Goal: Book appointment/travel/reservation

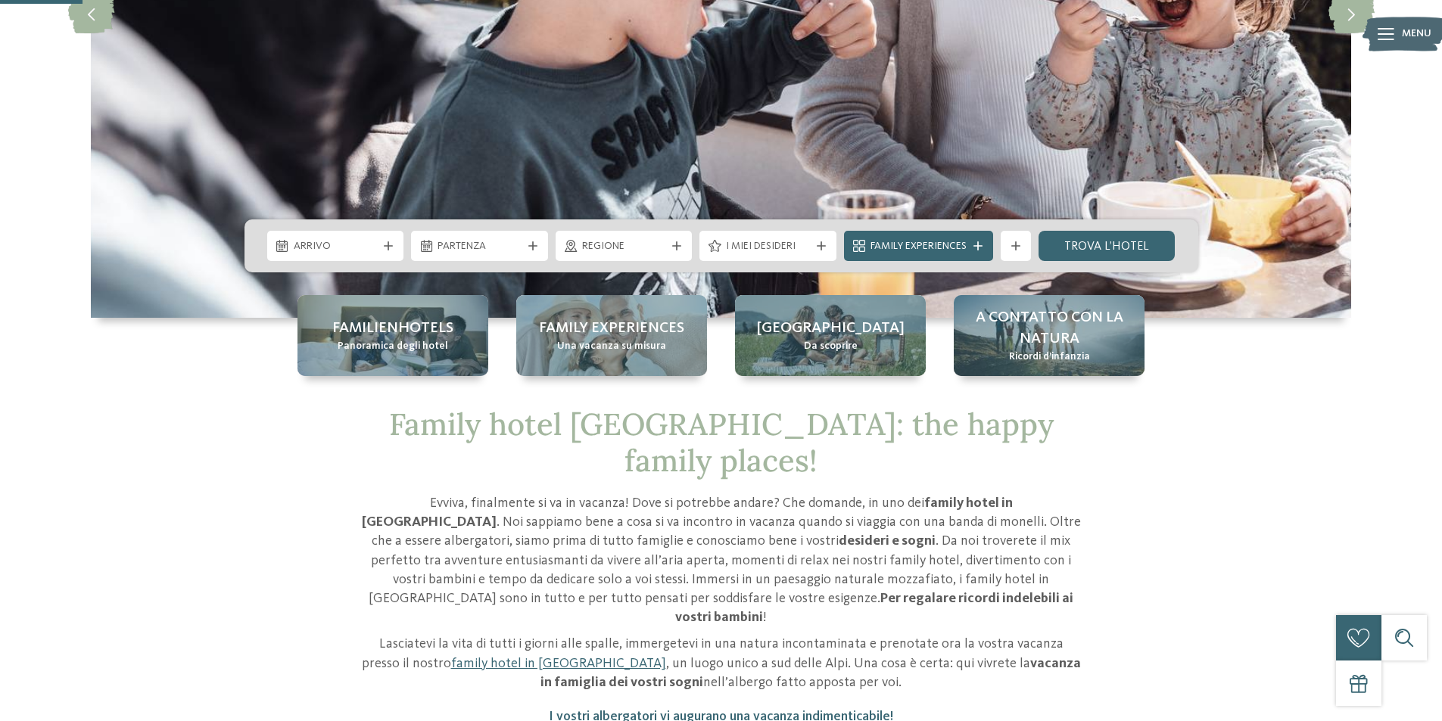
scroll to position [378, 0]
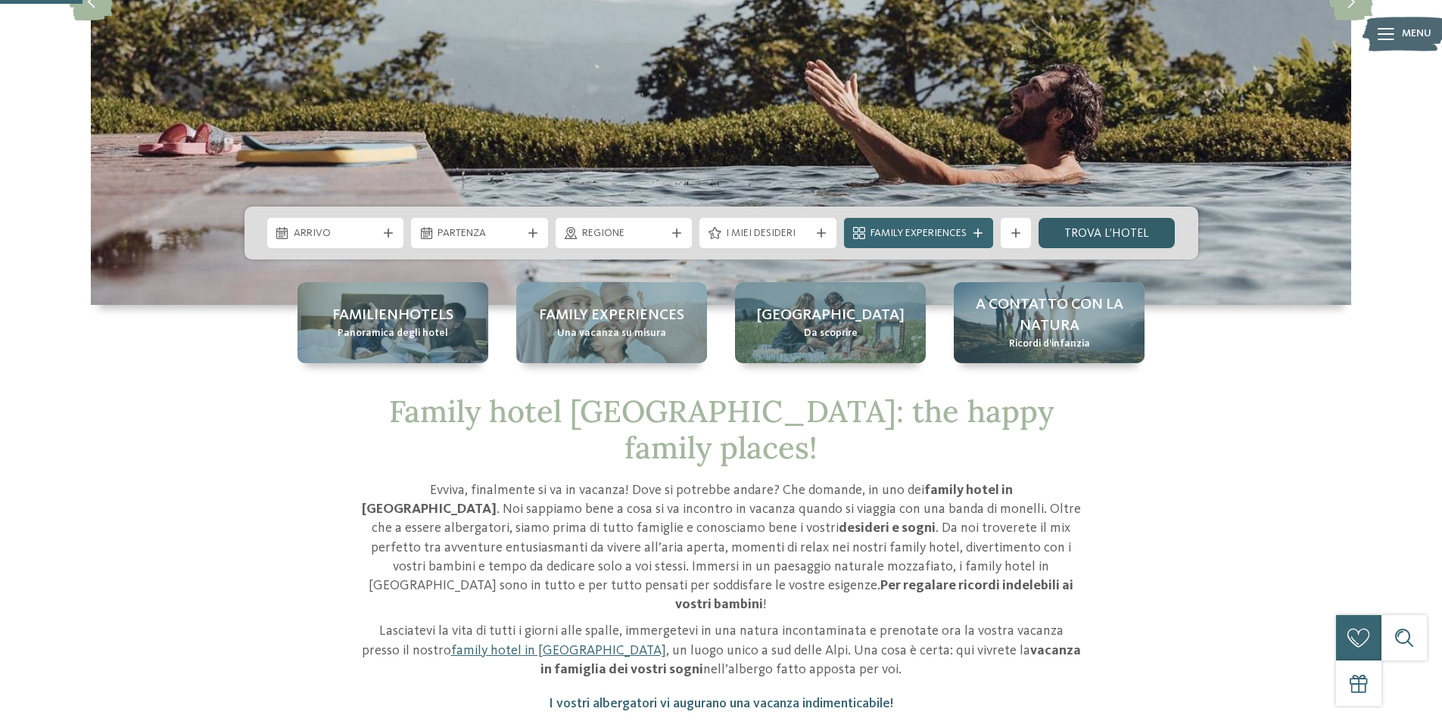
click at [1111, 233] on link "trova l’hotel" at bounding box center [1106, 233] width 137 height 30
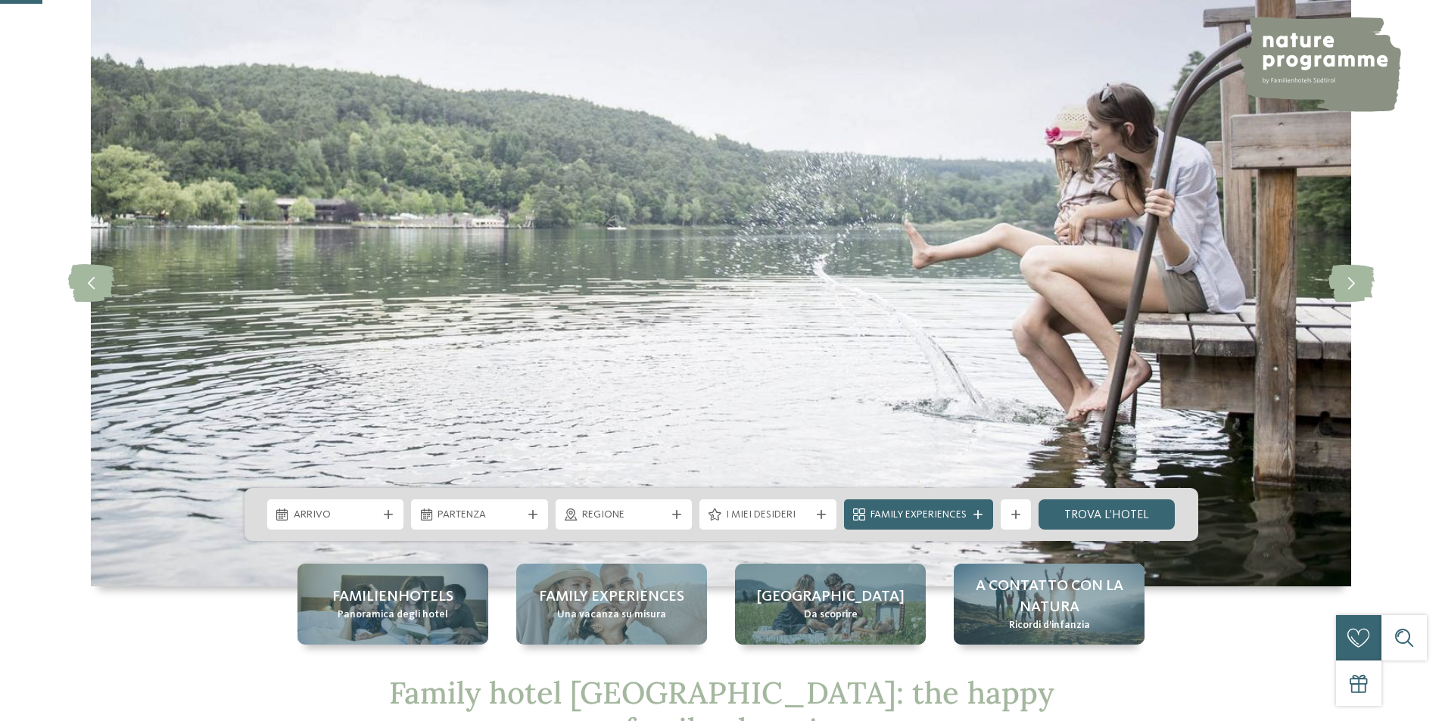
scroll to position [378, 0]
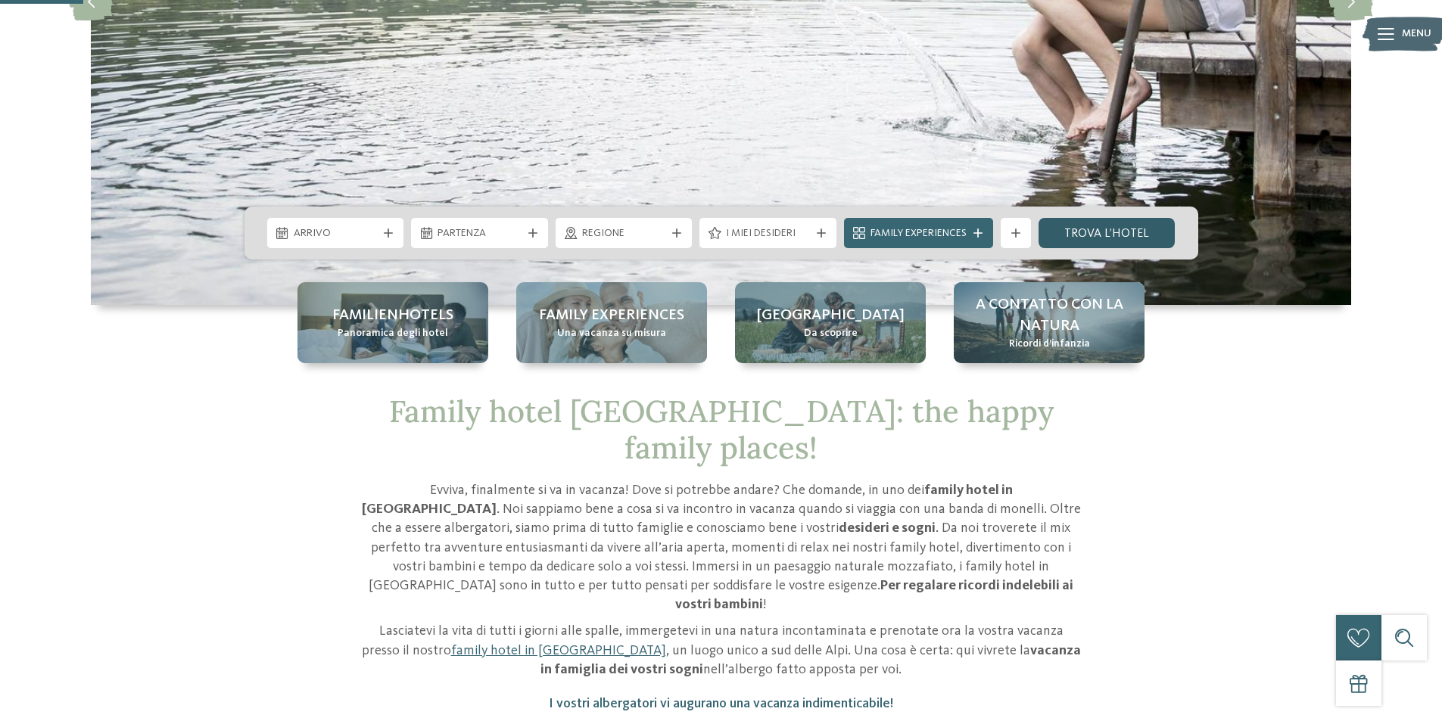
click at [1135, 229] on link "trova l’hotel" at bounding box center [1106, 233] width 137 height 30
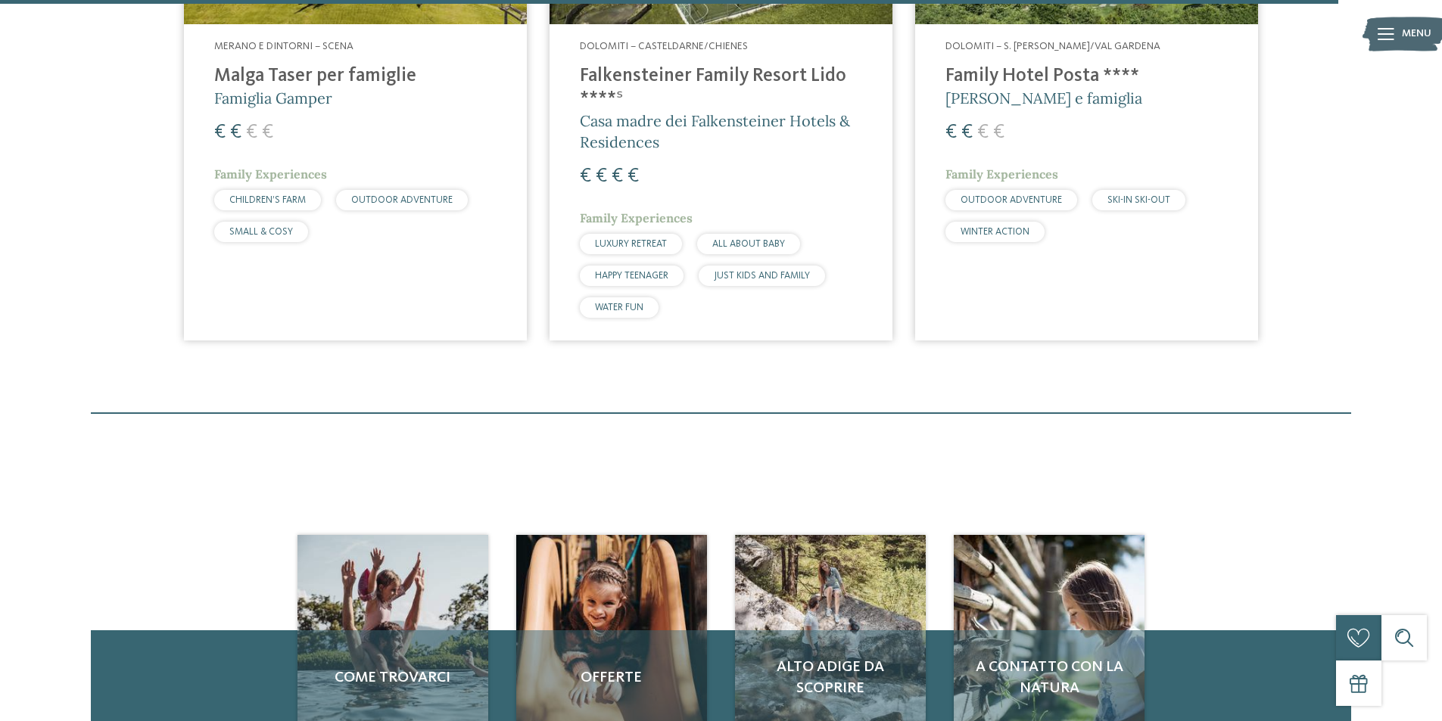
scroll to position [4769, 0]
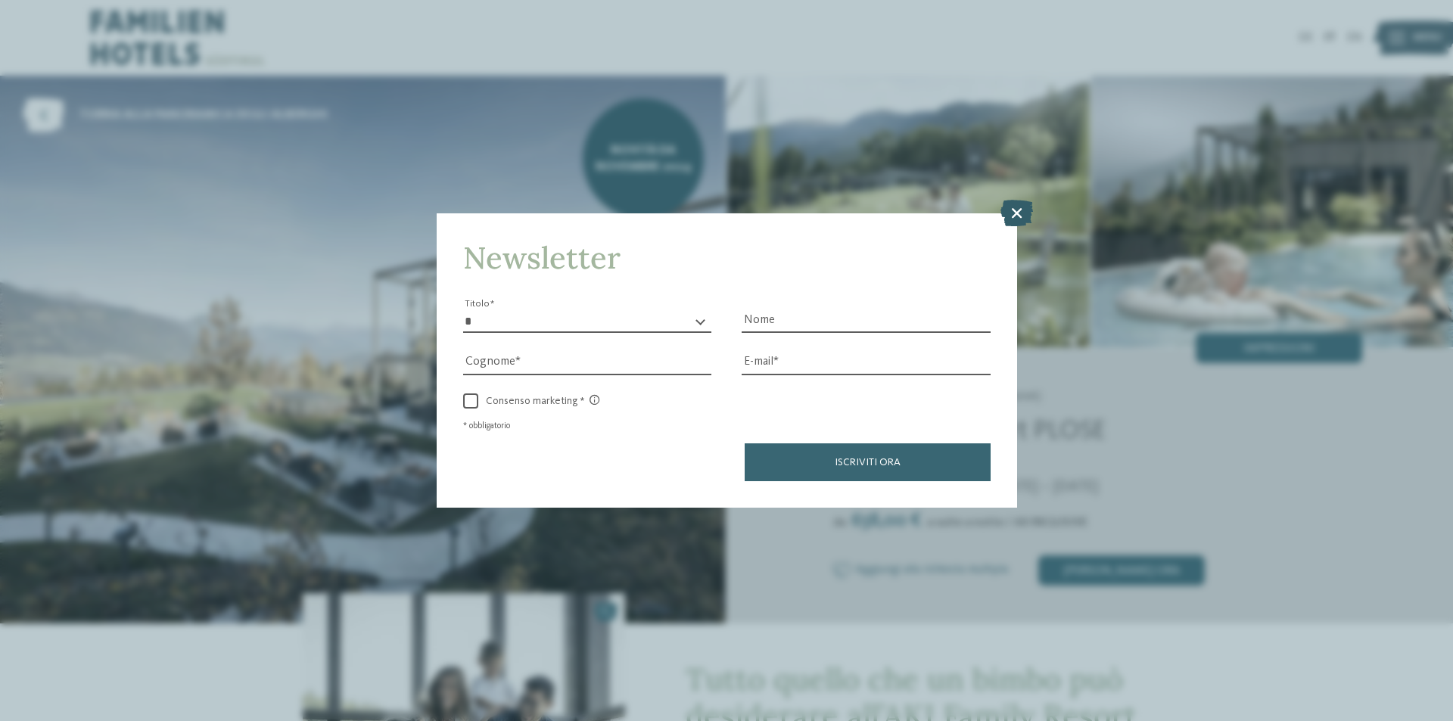
click at [1021, 209] on icon at bounding box center [1017, 213] width 33 height 26
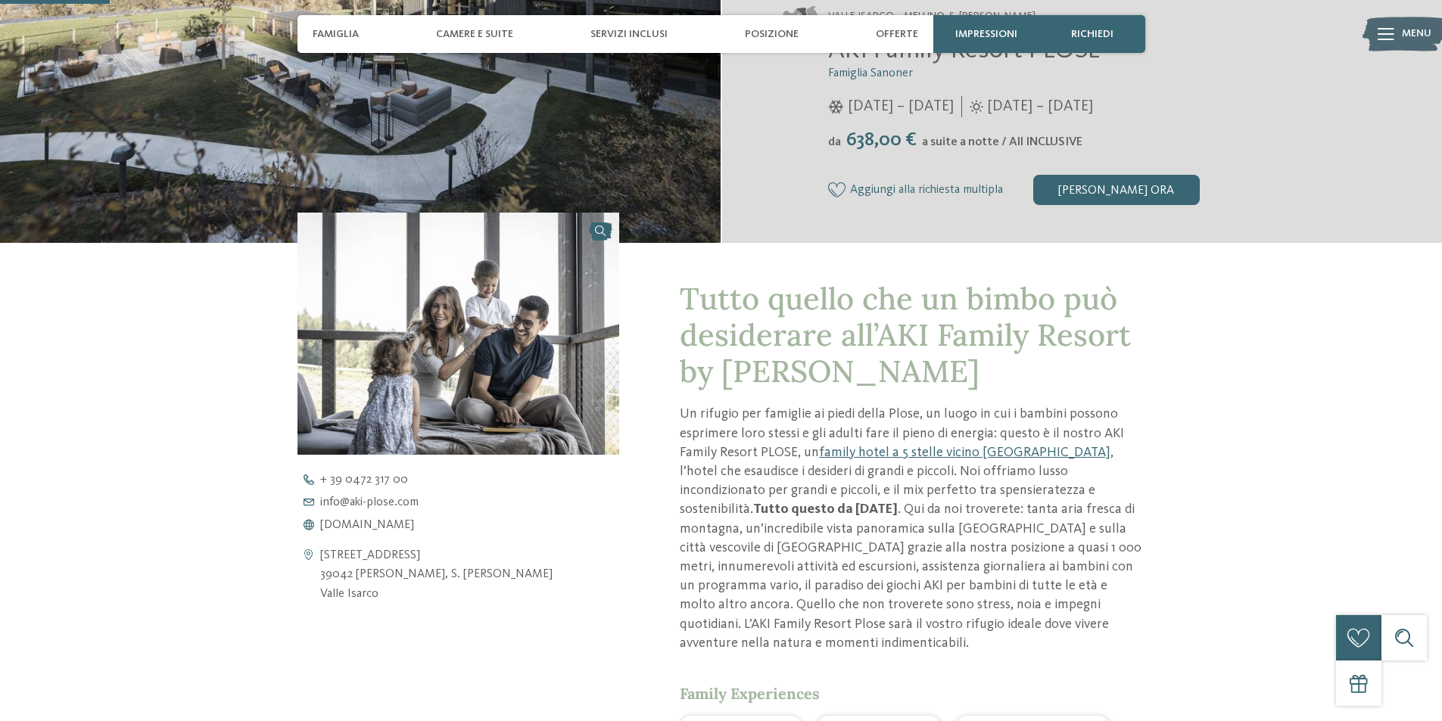
scroll to position [530, 0]
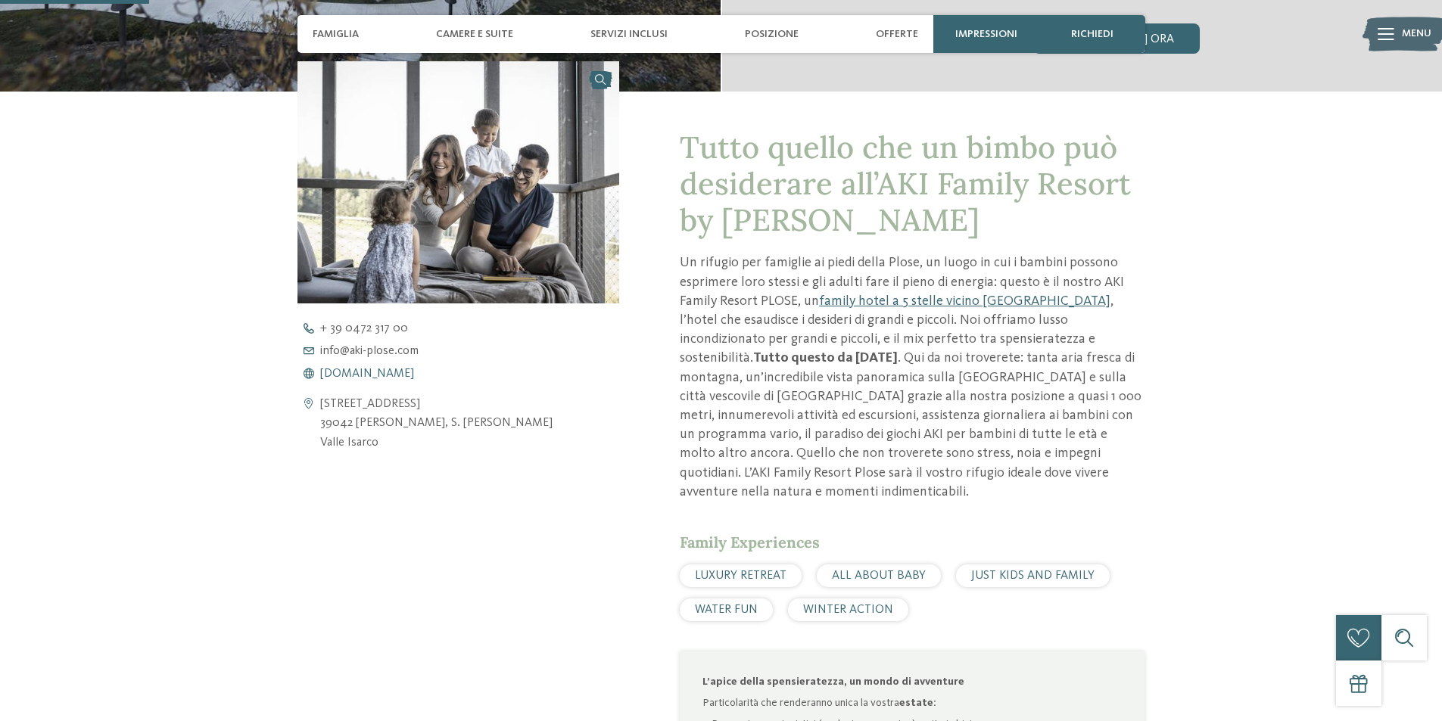
click at [369, 378] on span "www.aki-plose.com" at bounding box center [367, 374] width 94 height 12
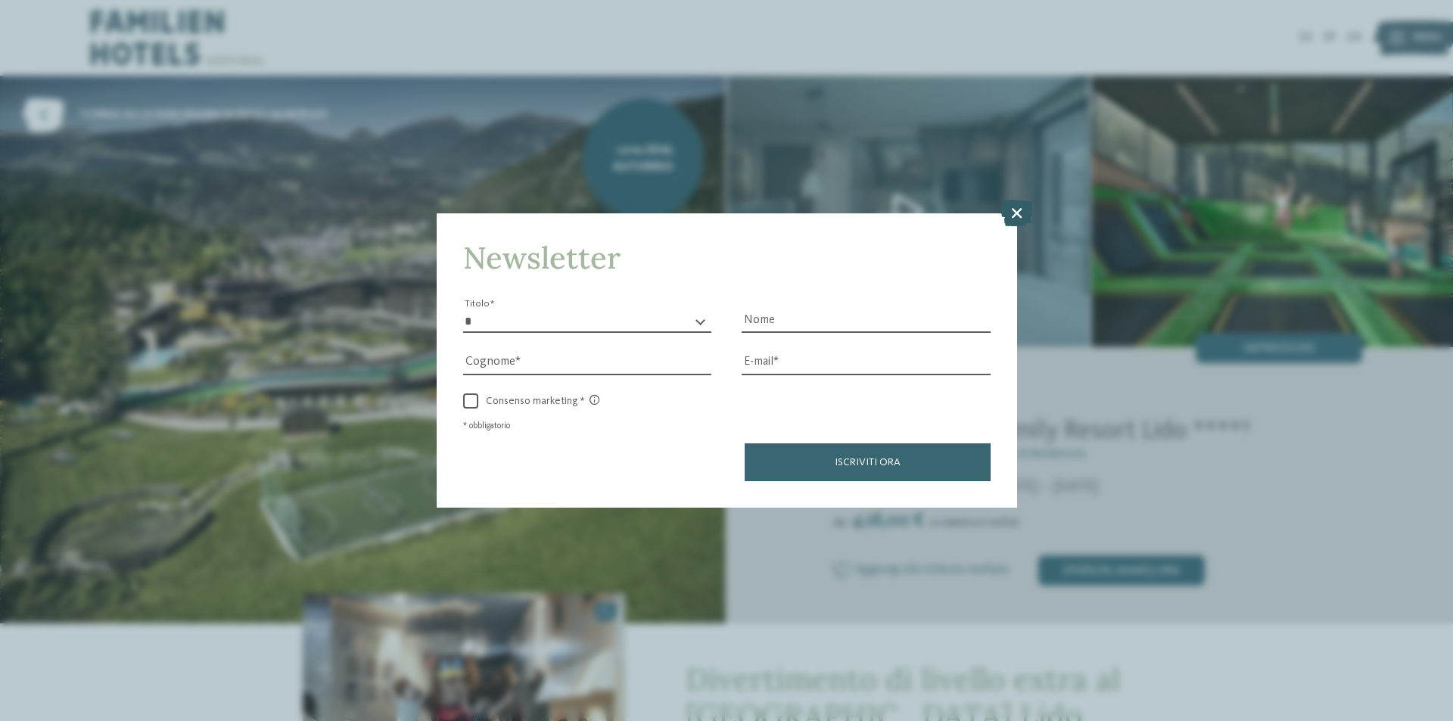
click at [1021, 208] on icon at bounding box center [1017, 213] width 33 height 26
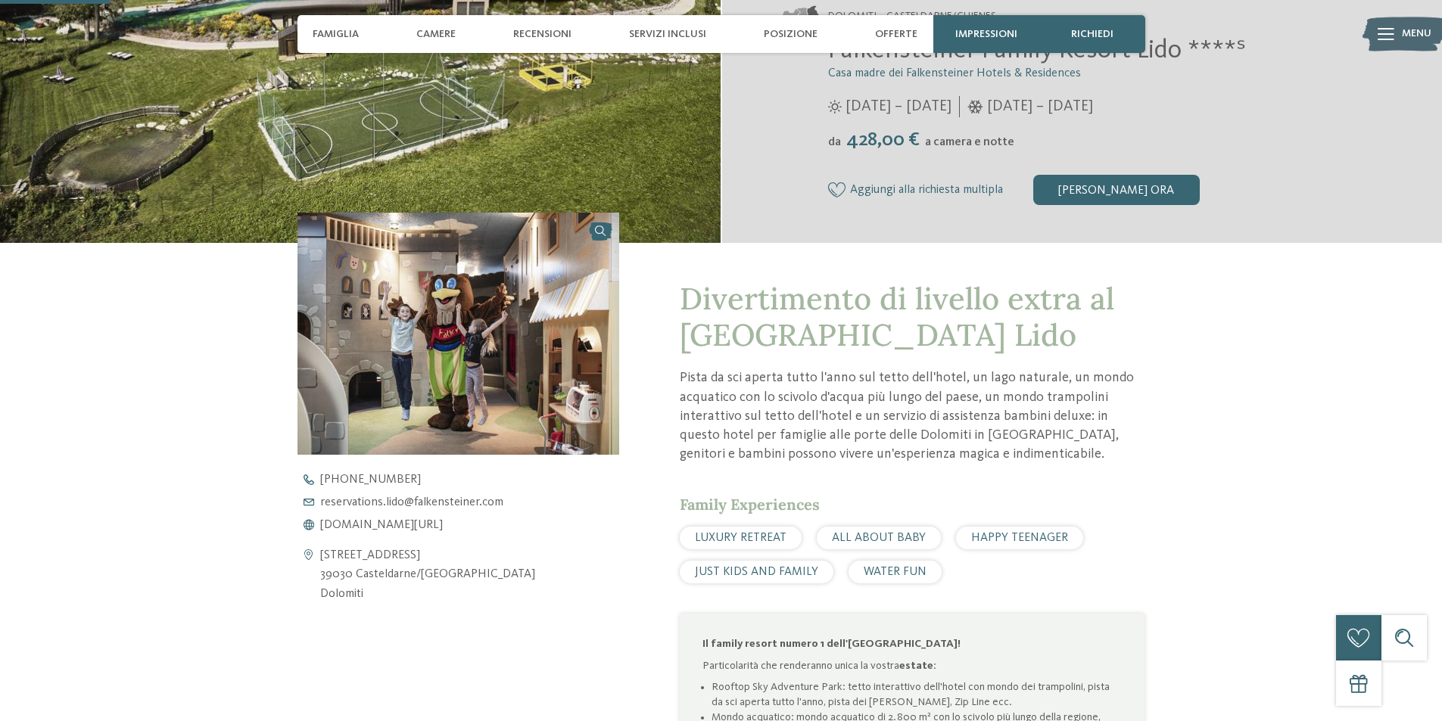
scroll to position [530, 0]
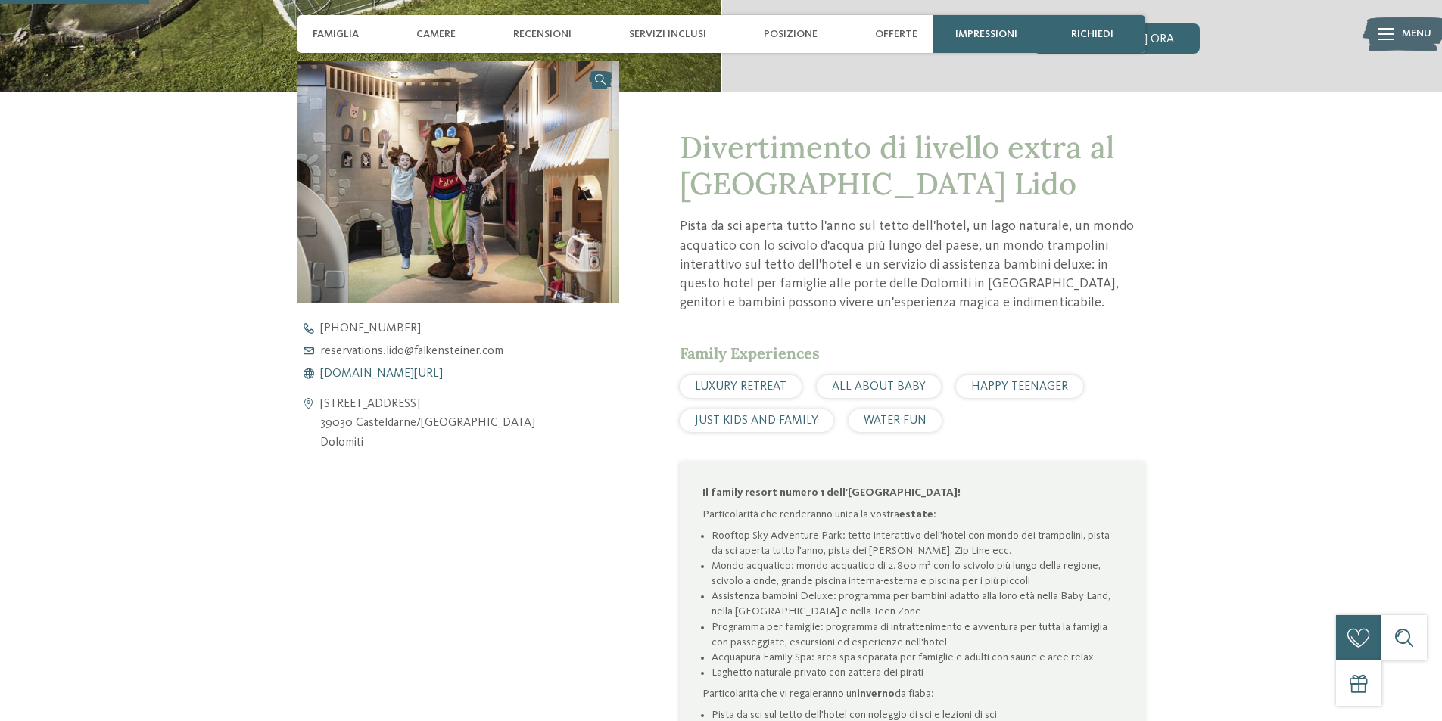
click at [443, 372] on span "www.falkensteiner.com/it/family-resort-lido" at bounding box center [381, 374] width 123 height 12
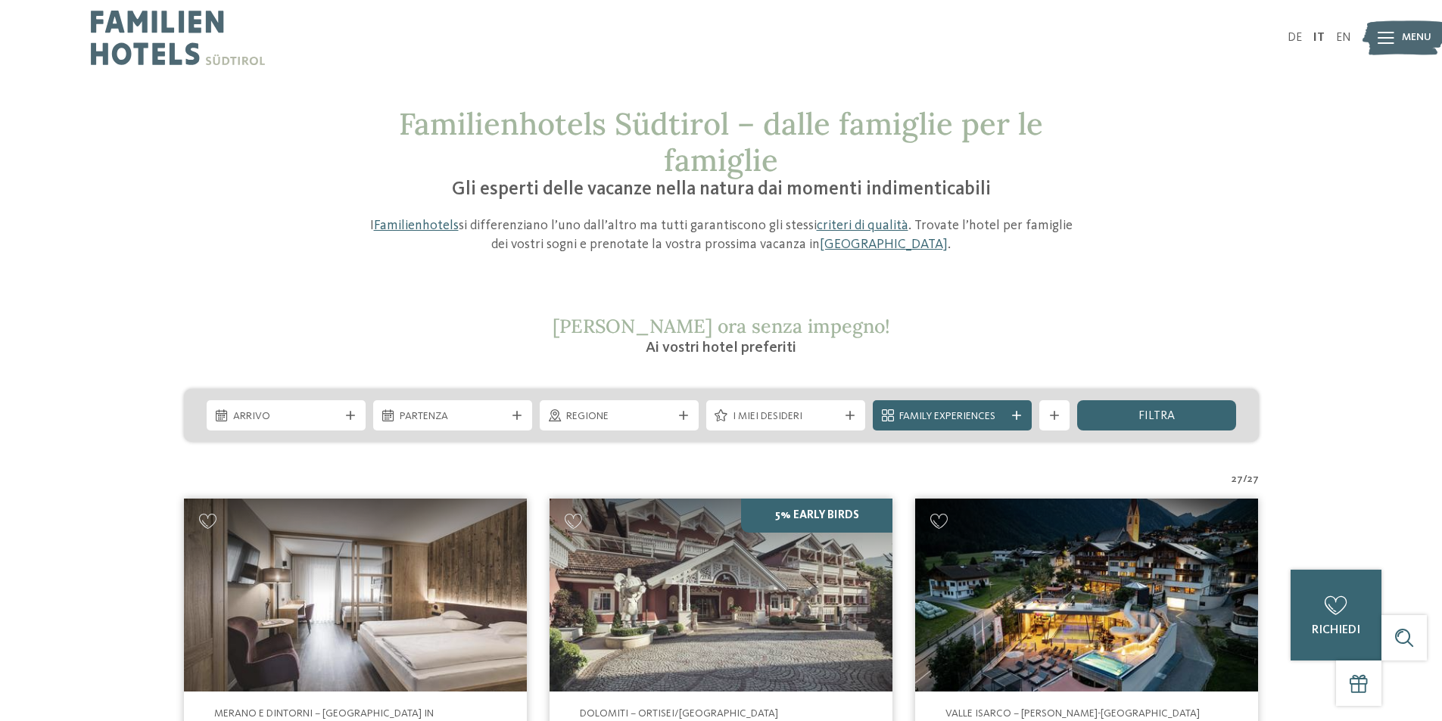
click at [634, 419] on span "Regione" at bounding box center [619, 416] width 106 height 15
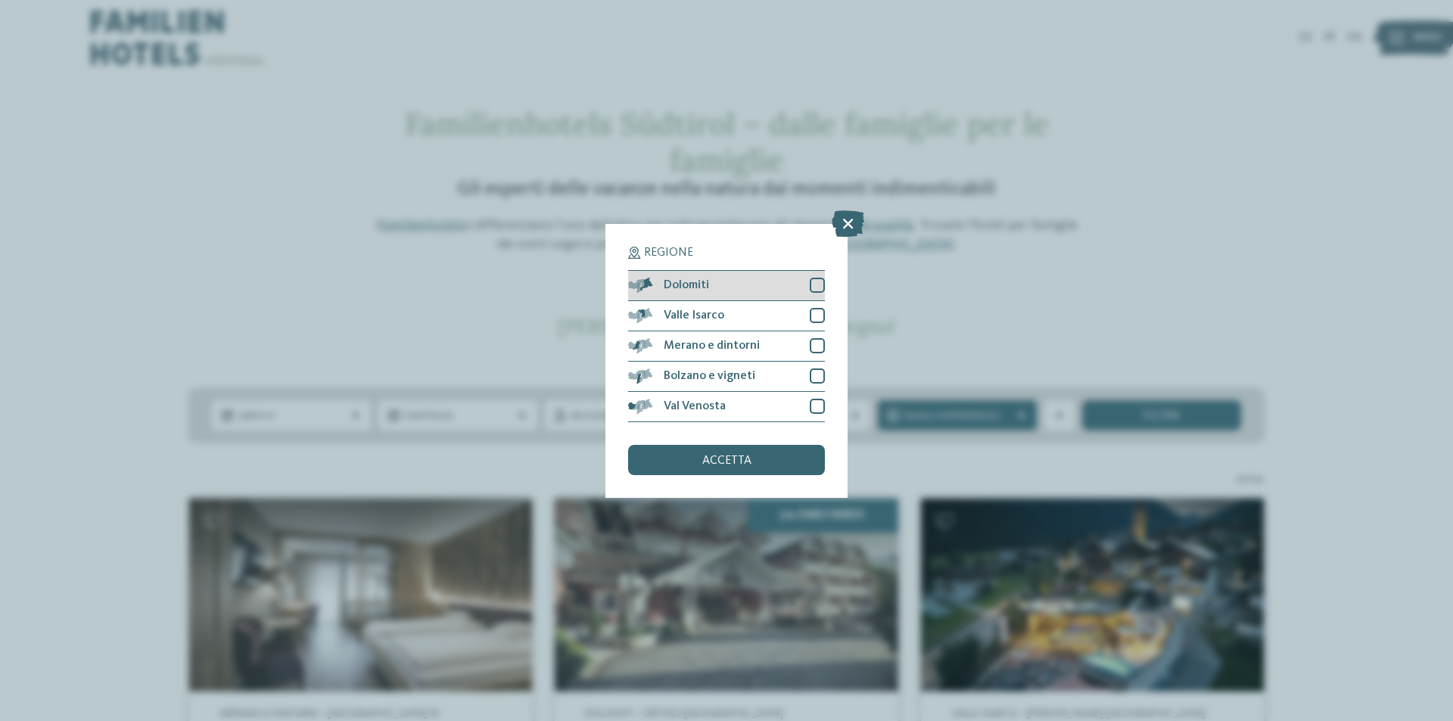
click at [812, 278] on div at bounding box center [817, 285] width 15 height 15
click at [816, 316] on div at bounding box center [817, 315] width 15 height 15
drag, startPoint x: 820, startPoint y: 351, endPoint x: 820, endPoint y: 362, distance: 10.6
click at [820, 352] on div at bounding box center [817, 345] width 15 height 15
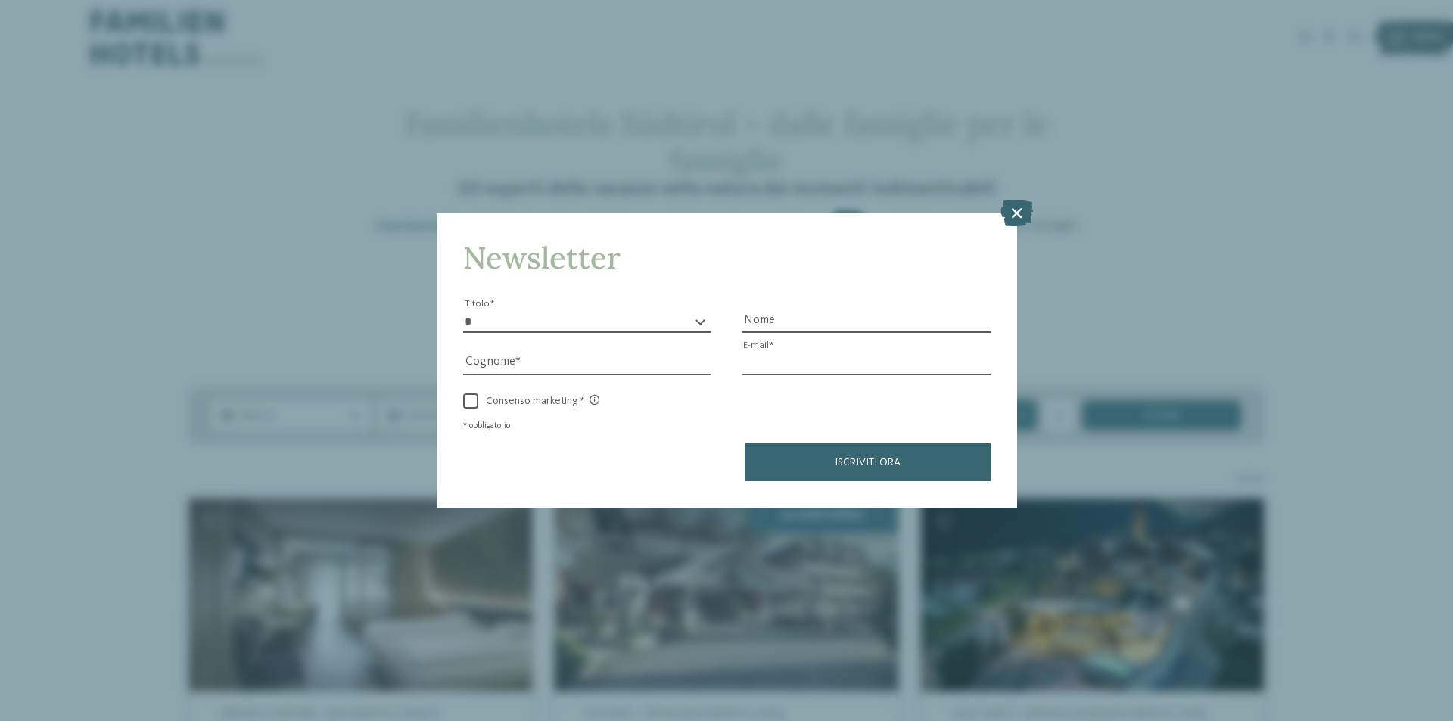
click at [815, 372] on input "E-mail" at bounding box center [866, 363] width 249 height 23
click at [1016, 220] on icon at bounding box center [1017, 213] width 33 height 26
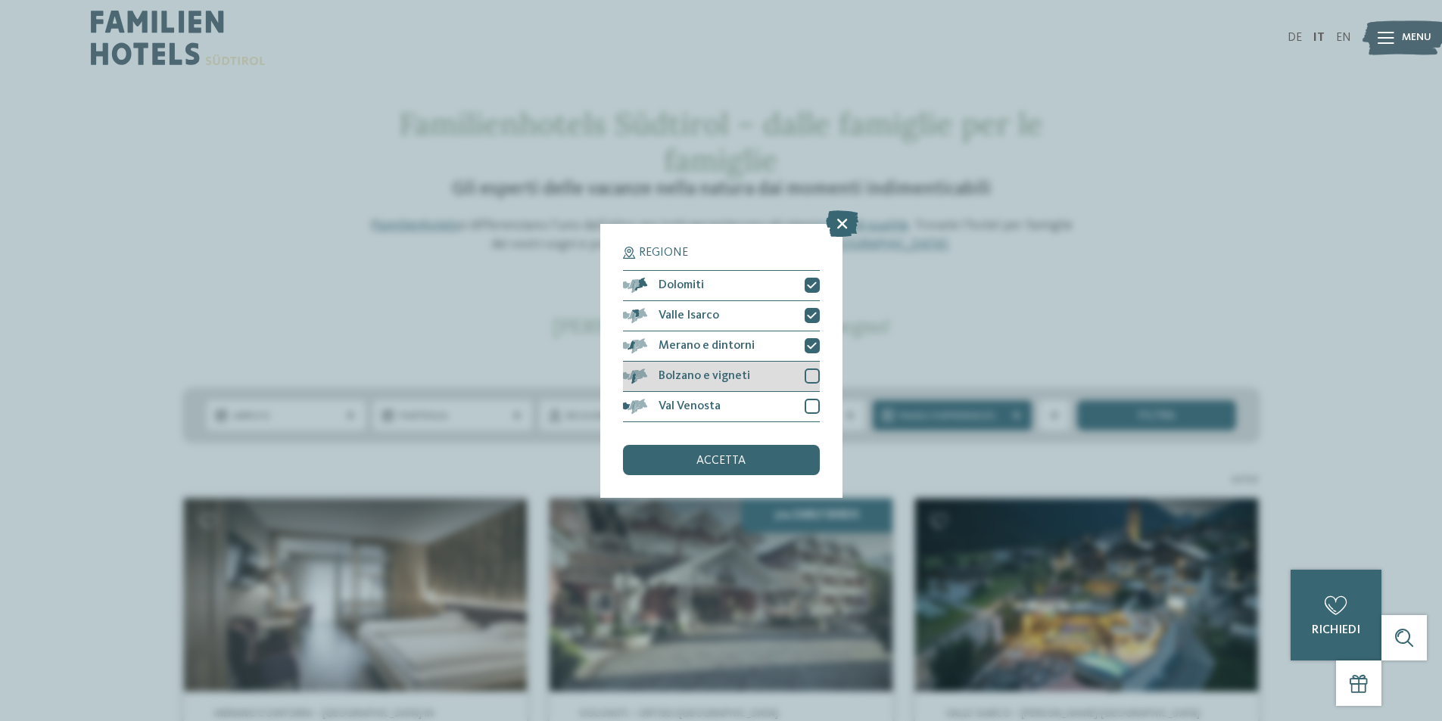
click at [814, 375] on div at bounding box center [812, 376] width 15 height 15
click at [805, 412] on div at bounding box center [812, 406] width 15 height 15
click at [746, 462] on div "accetta" at bounding box center [721, 460] width 197 height 30
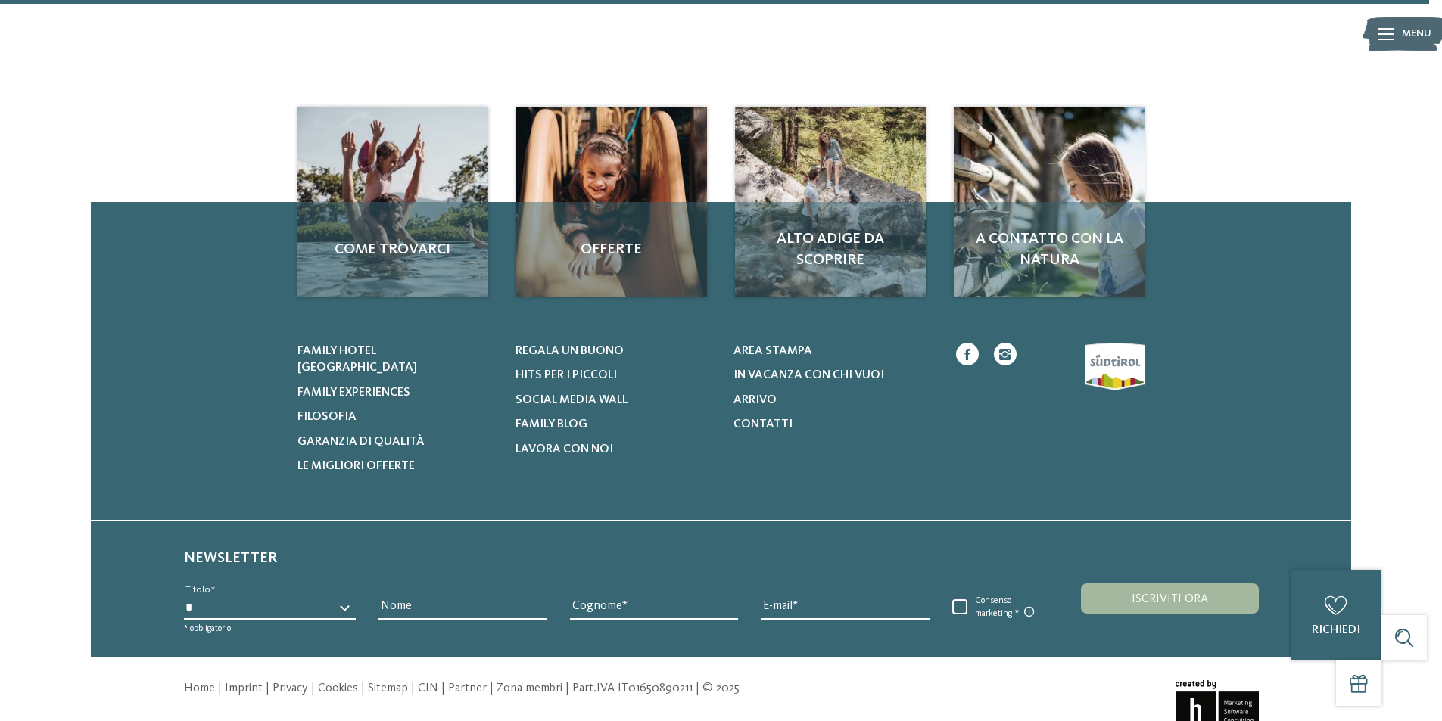
scroll to position [5175, 0]
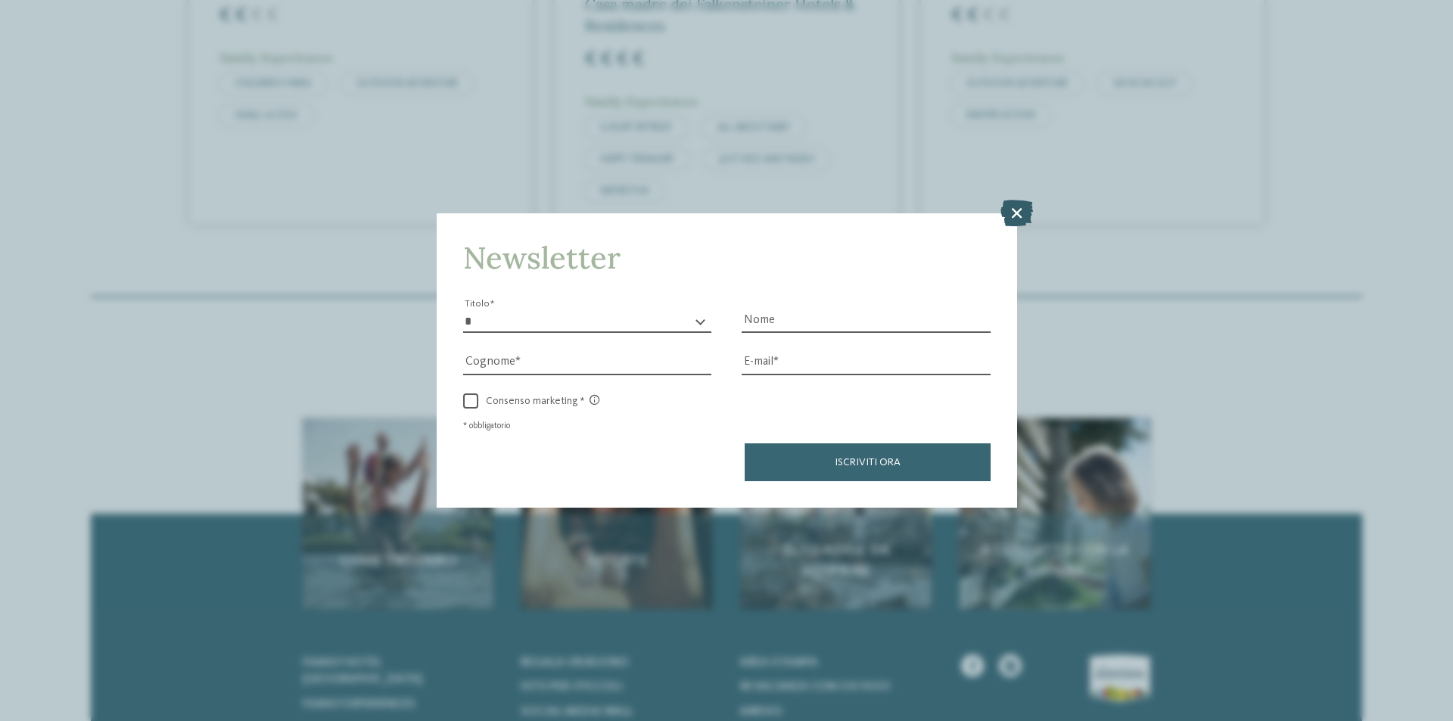
click at [1007, 214] on icon at bounding box center [1017, 213] width 33 height 26
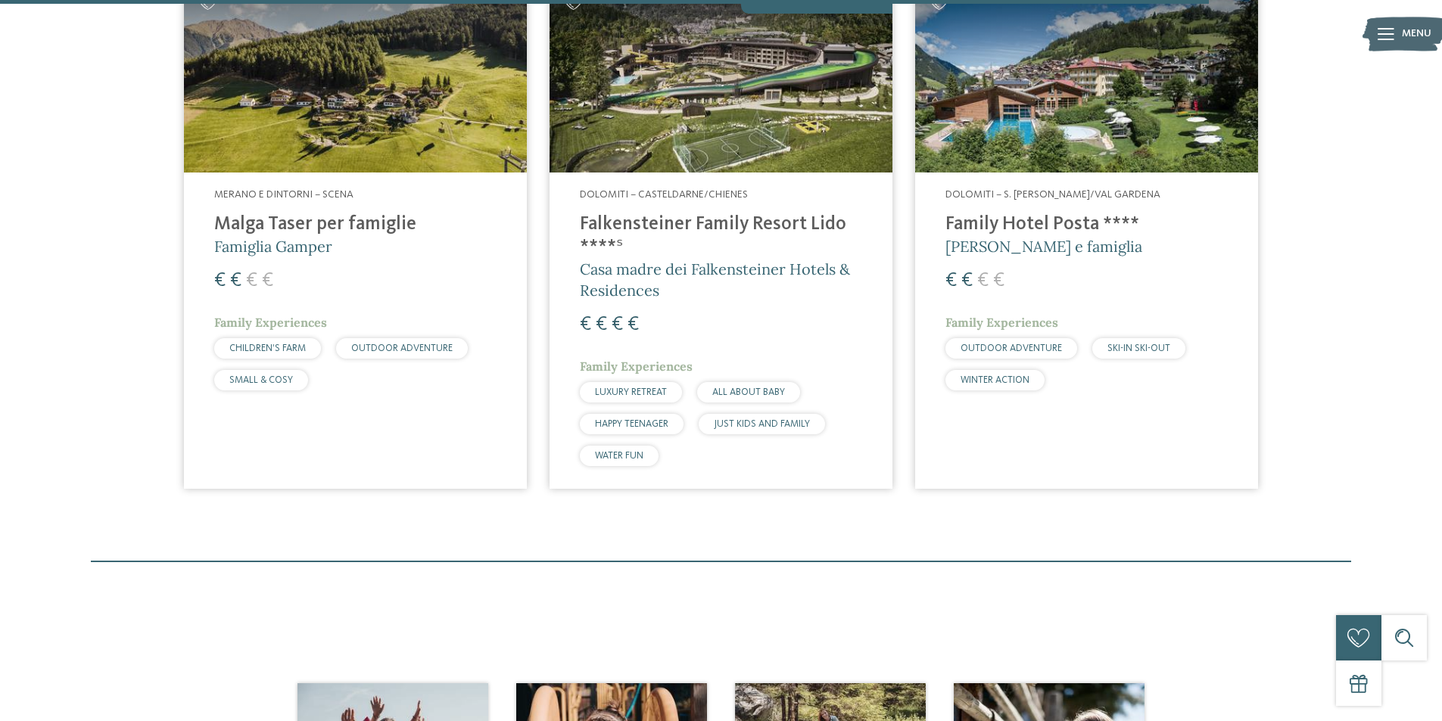
scroll to position [4239, 0]
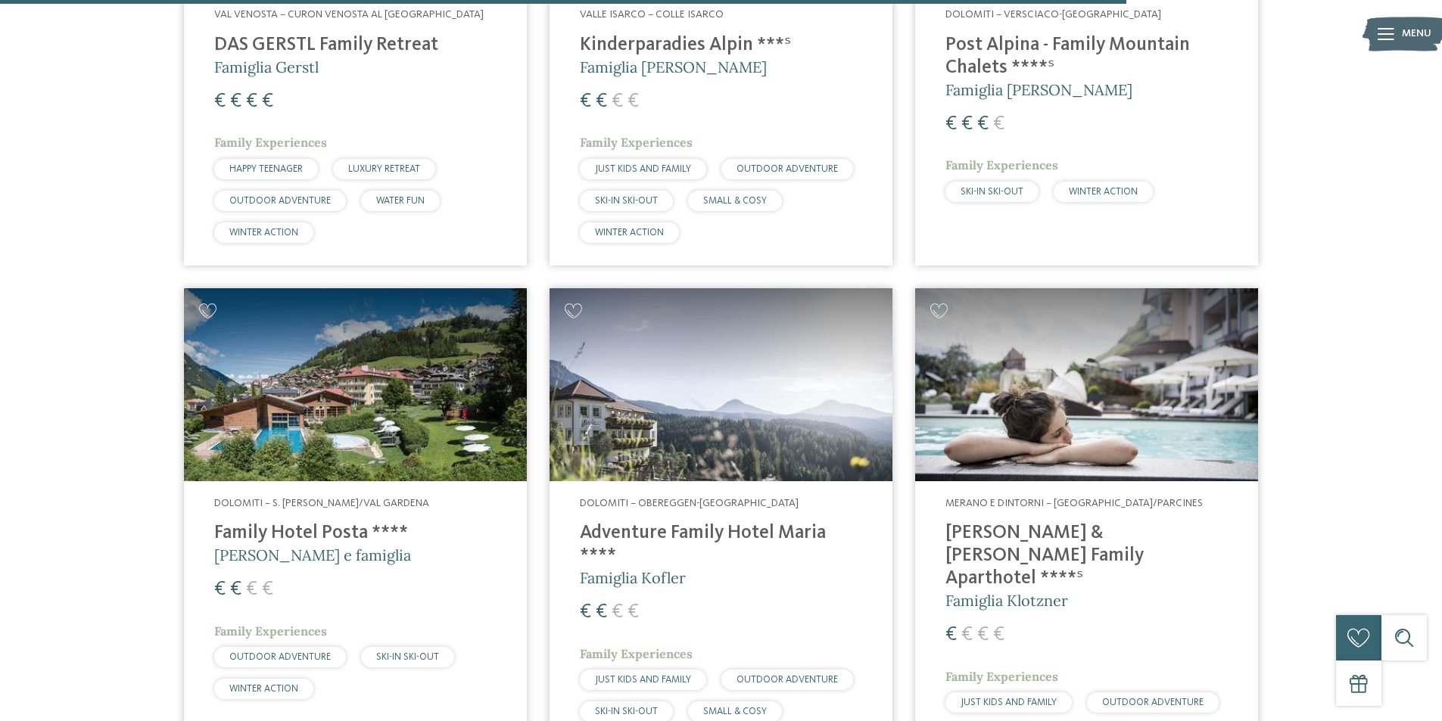
scroll to position [4040, 0]
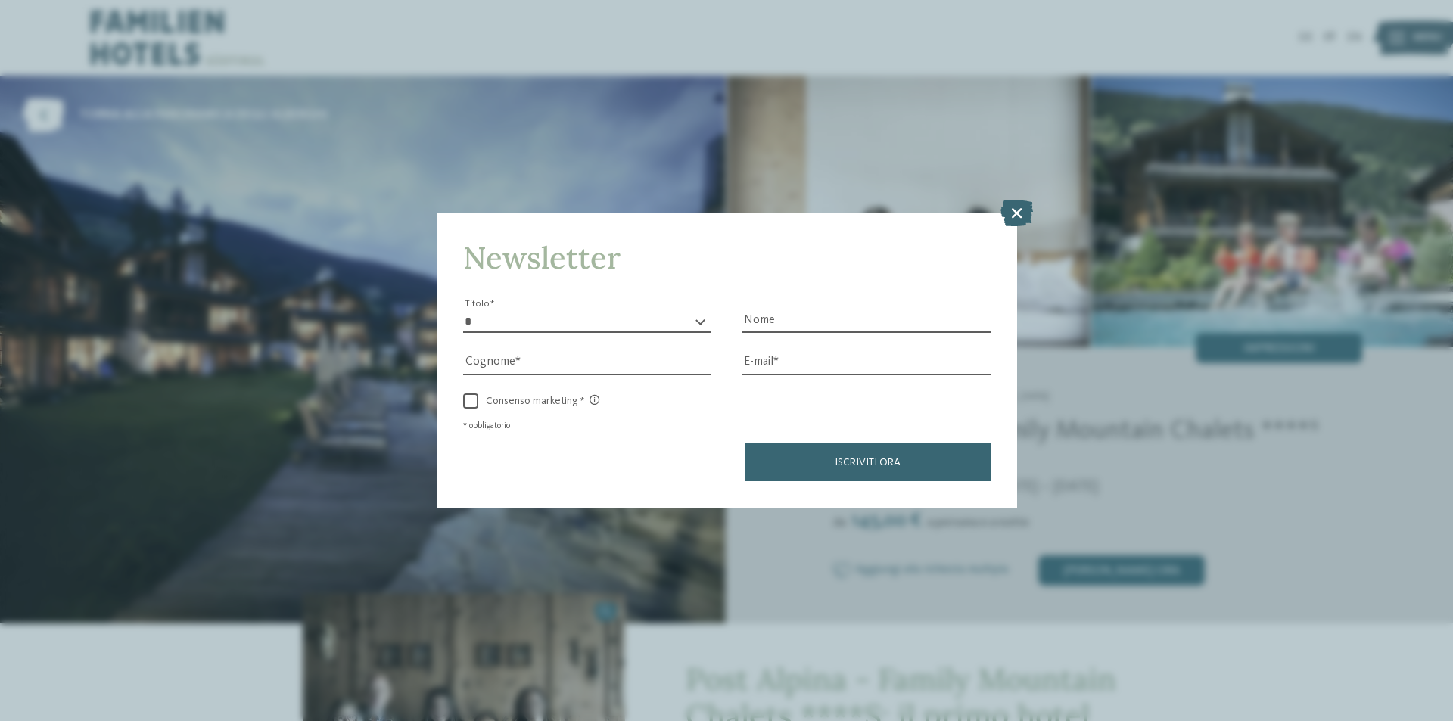
click at [1022, 206] on icon at bounding box center [1017, 213] width 33 height 26
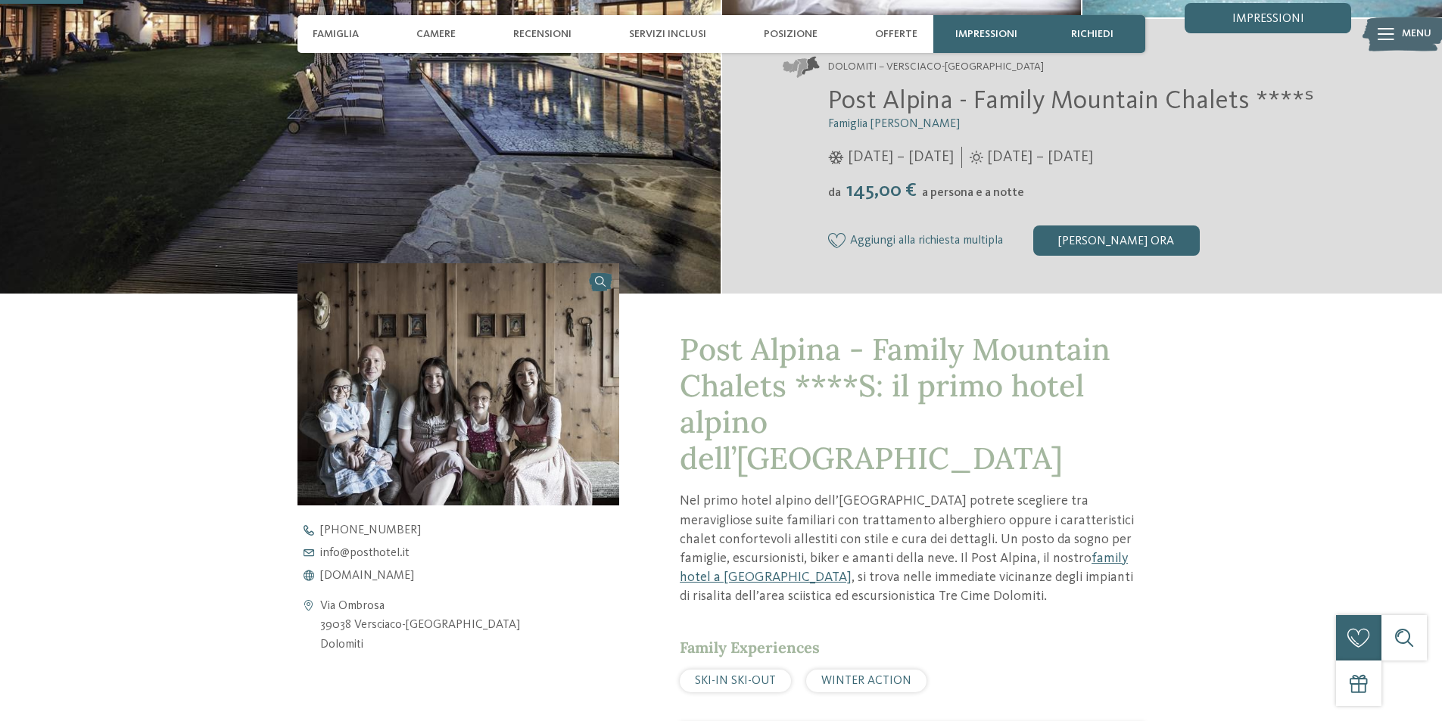
scroll to position [606, 0]
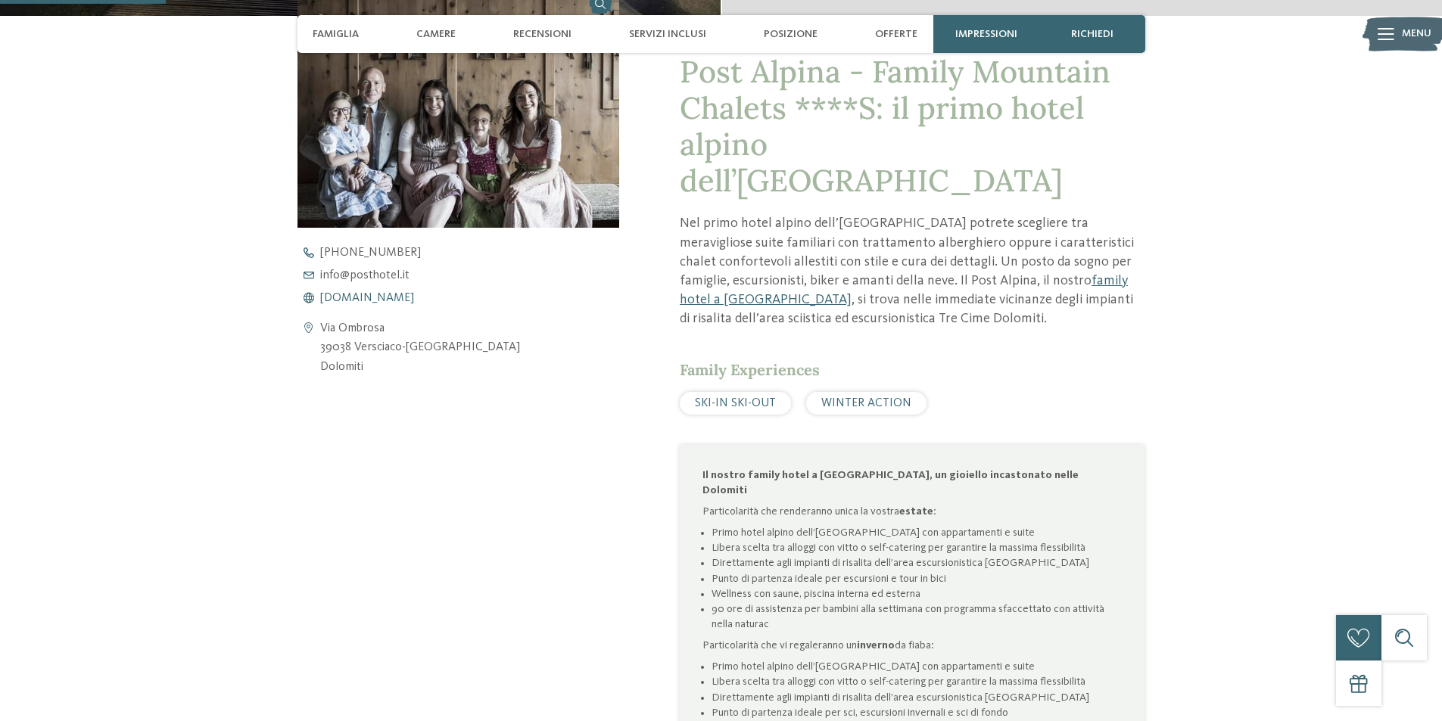
click at [390, 294] on span "[DOMAIN_NAME]" at bounding box center [367, 298] width 94 height 12
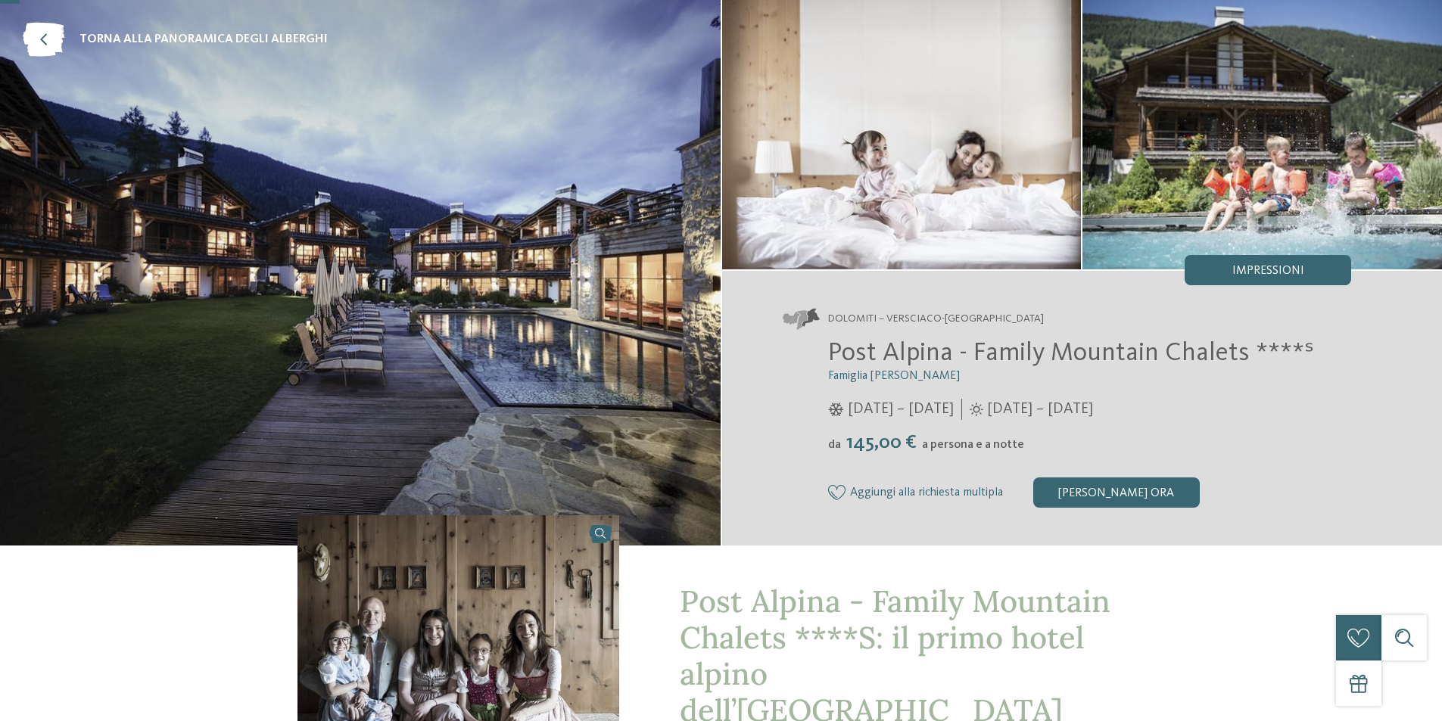
scroll to position [0, 0]
